Goal: Information Seeking & Learning: Learn about a topic

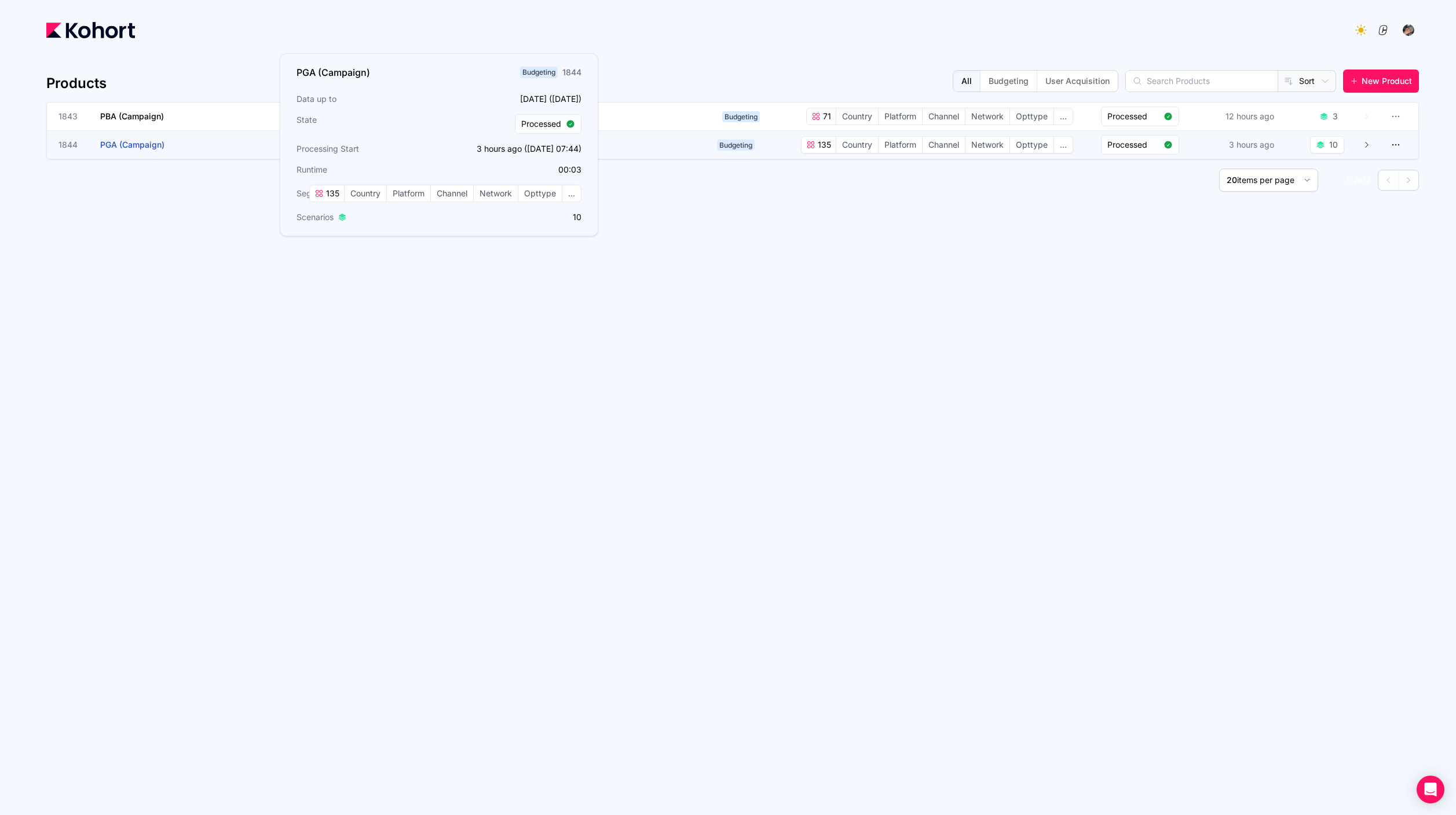
click at [211, 139] on h3 "PGA (Campaign)" at bounding box center [187, 145] width 174 height 28
